Goal: Task Accomplishment & Management: Use online tool/utility

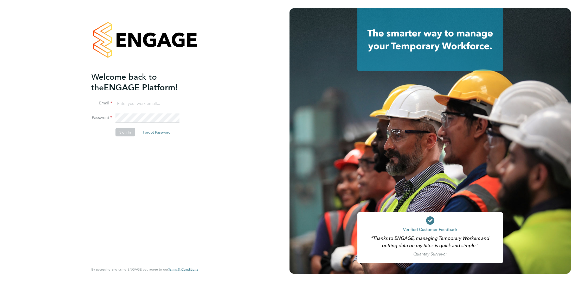
type input "elliott.ebanks@randstad.co.uk"
click at [125, 129] on button "Sign In" at bounding box center [125, 132] width 20 height 8
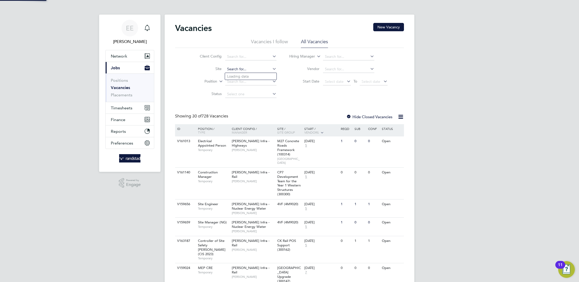
click at [239, 69] on input at bounding box center [250, 69] width 51 height 7
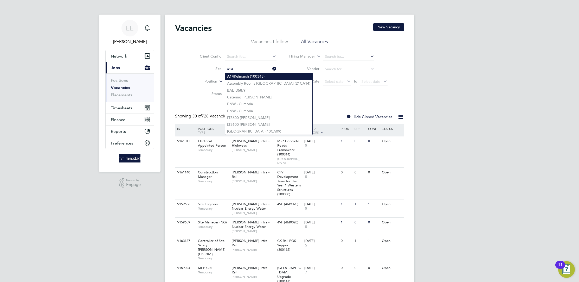
click at [272, 77] on li "A14 Kelmarsh (100343)" at bounding box center [268, 76] width 87 height 7
type input "A14 Kelmarsh (100343)"
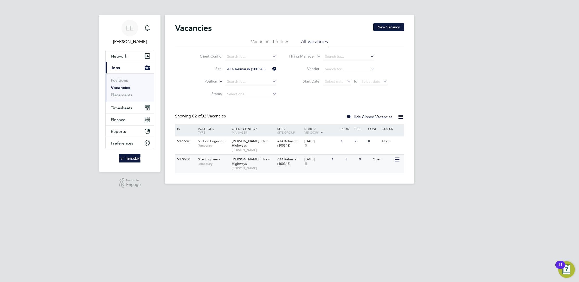
click at [261, 159] on span "[PERSON_NAME] Infra - Highways" at bounding box center [251, 161] width 38 height 9
click at [271, 68] on icon at bounding box center [271, 68] width 0 height 7
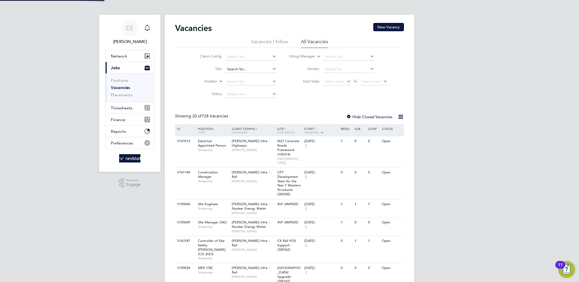
drag, startPoint x: 263, startPoint y: 69, endPoint x: 263, endPoint y: 72, distance: 2.9
click at [263, 72] on input at bounding box center [250, 69] width 51 height 7
click at [255, 78] on li "A52 MDP Cycleway (100341)" at bounding box center [251, 76] width 52 height 7
type input "A52 MDP Cycleway (100341)"
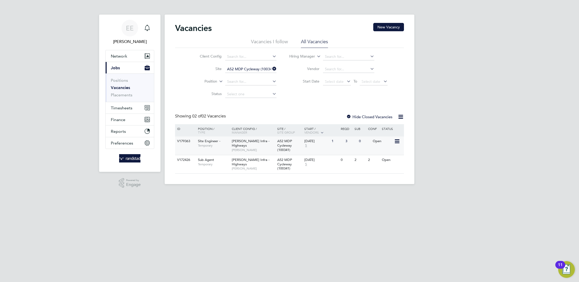
click at [269, 145] on div "Morgan Sindall Infra - Highways Alex Hackett" at bounding box center [254, 145] width 46 height 18
click at [267, 144] on div "Morgan Sindall Infra - Highways Alex Hackett" at bounding box center [254, 145] width 46 height 18
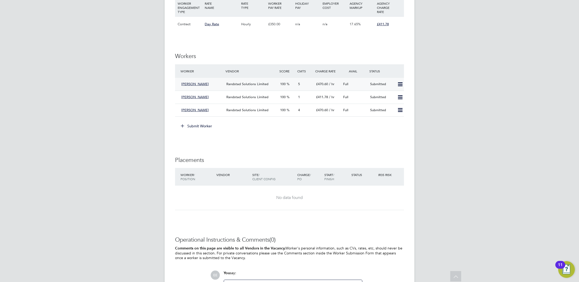
click at [248, 82] on span "Randstad Solutions Limited" at bounding box center [247, 84] width 42 height 4
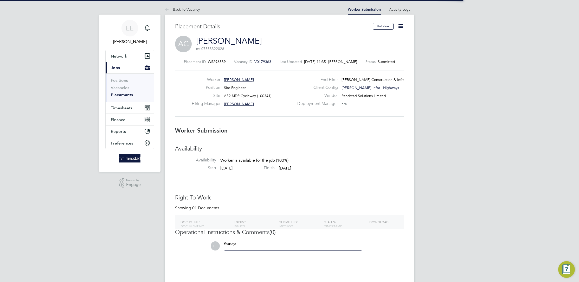
scroll to position [8, 103]
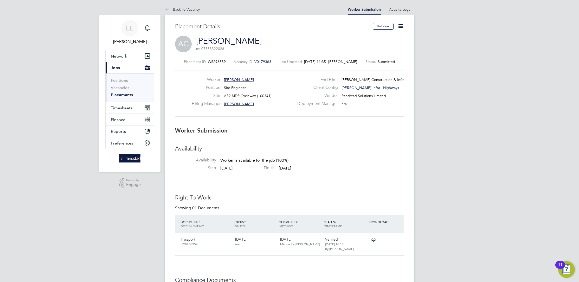
click at [226, 40] on link "[PERSON_NAME]" at bounding box center [229, 41] width 66 height 10
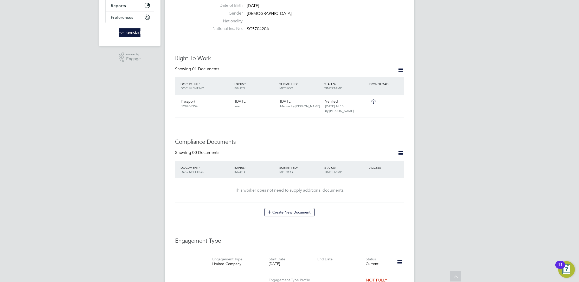
scroll to position [41, 0]
